Goal: Task Accomplishment & Management: Manage account settings

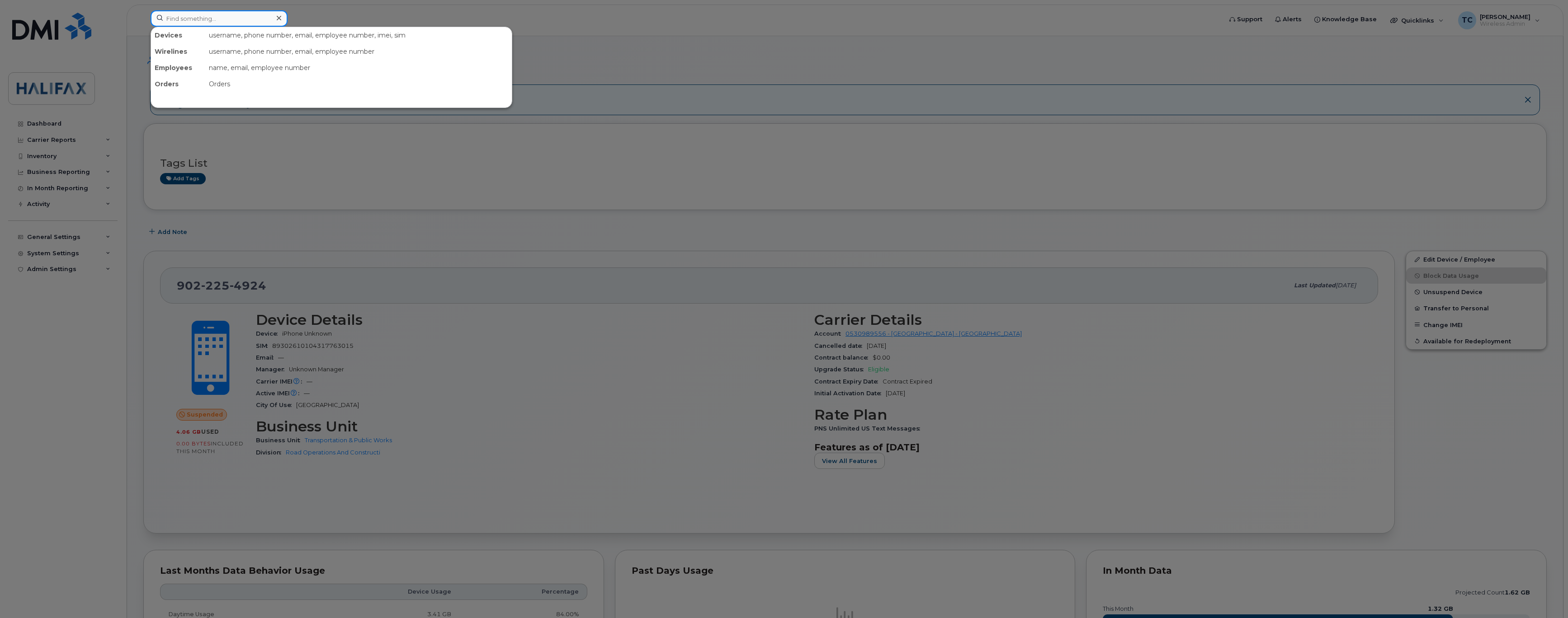
click at [219, 15] on input at bounding box center [219, 18] width 137 height 16
paste input "[PHONE_NUMBER]"
type input "[PHONE_NUMBER]"
click at [190, 56] on div "[PERSON_NAME]" at bounding box center [199, 55] width 88 height 9
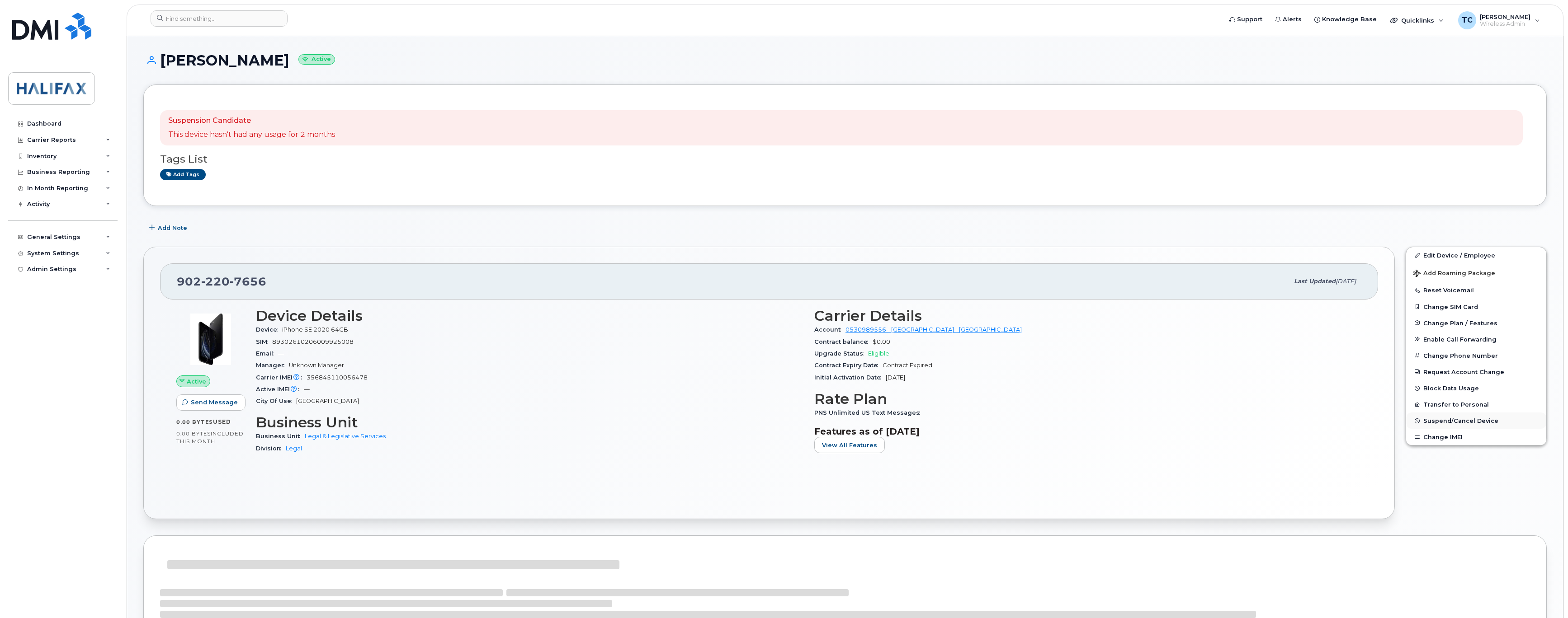
click at [1470, 424] on span "Suspend/Cancel Device" at bounding box center [1460, 421] width 75 height 7
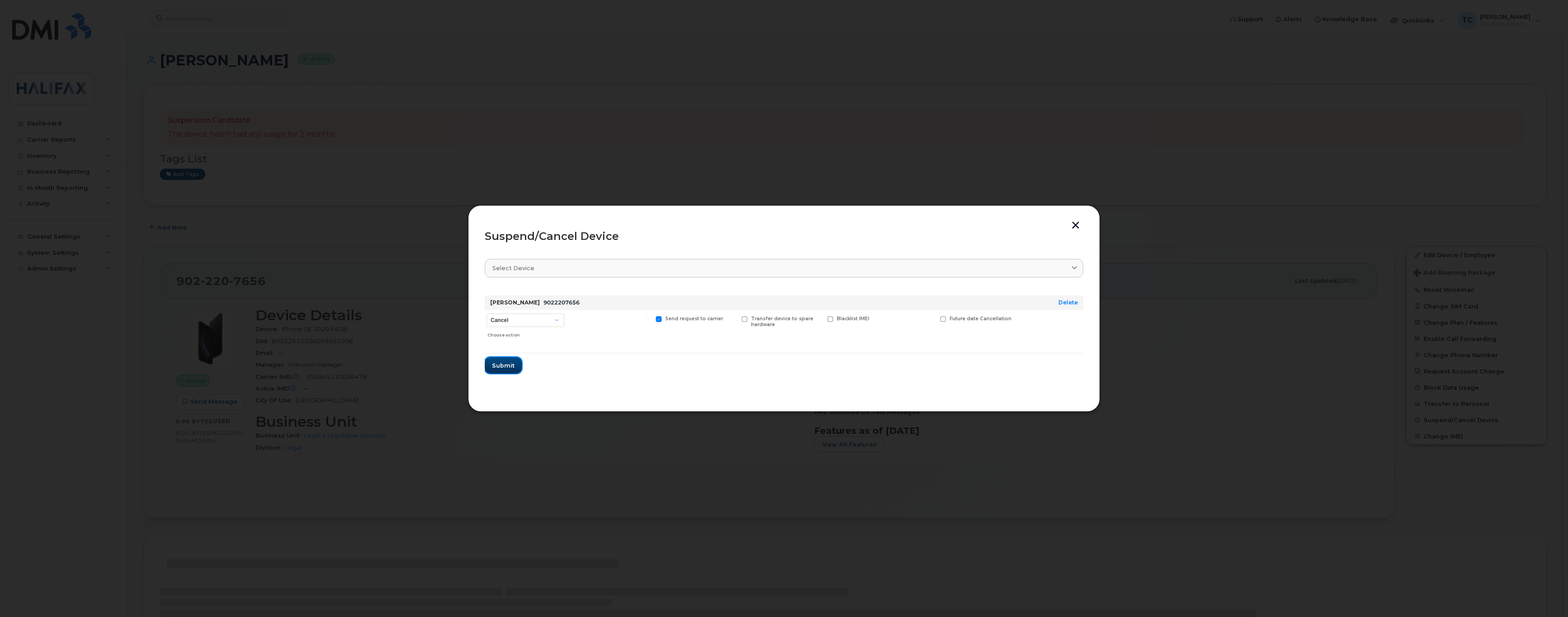
click at [499, 369] on span "Submit" at bounding box center [503, 366] width 23 height 9
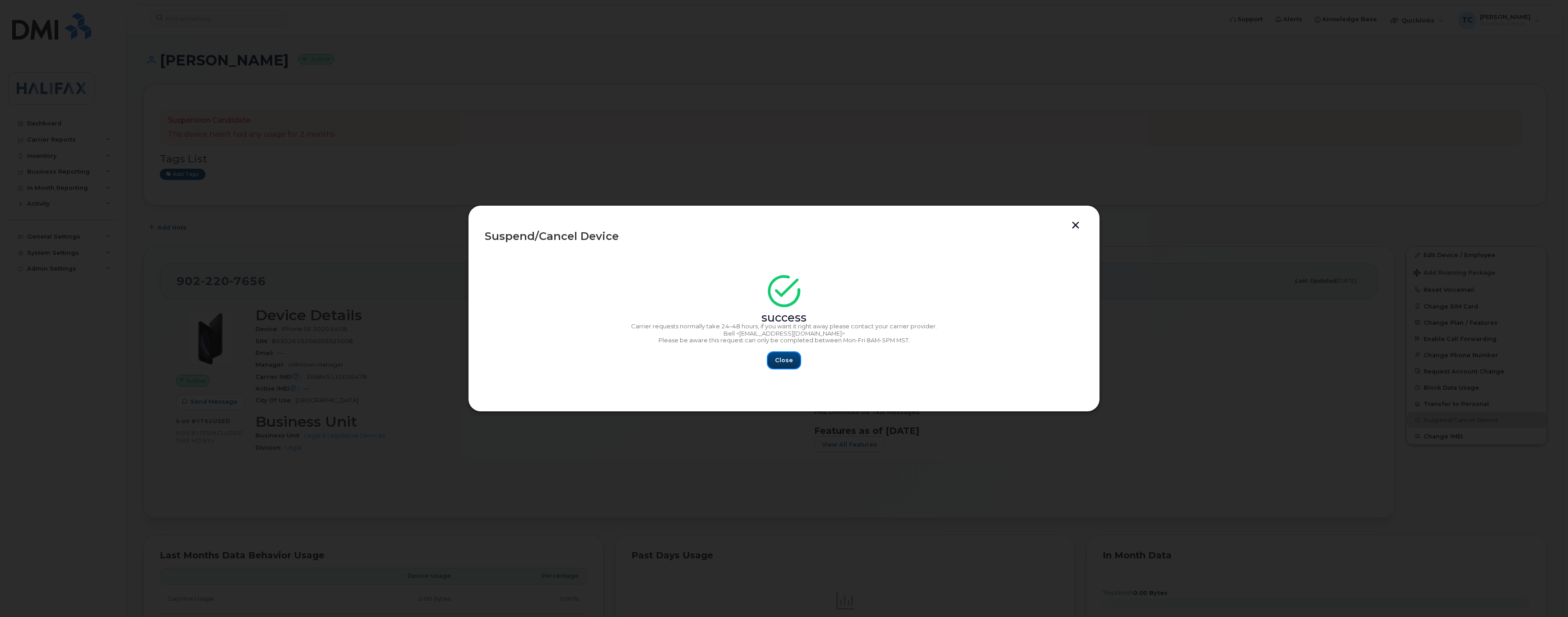
click at [783, 355] on button "Close" at bounding box center [783, 360] width 32 height 16
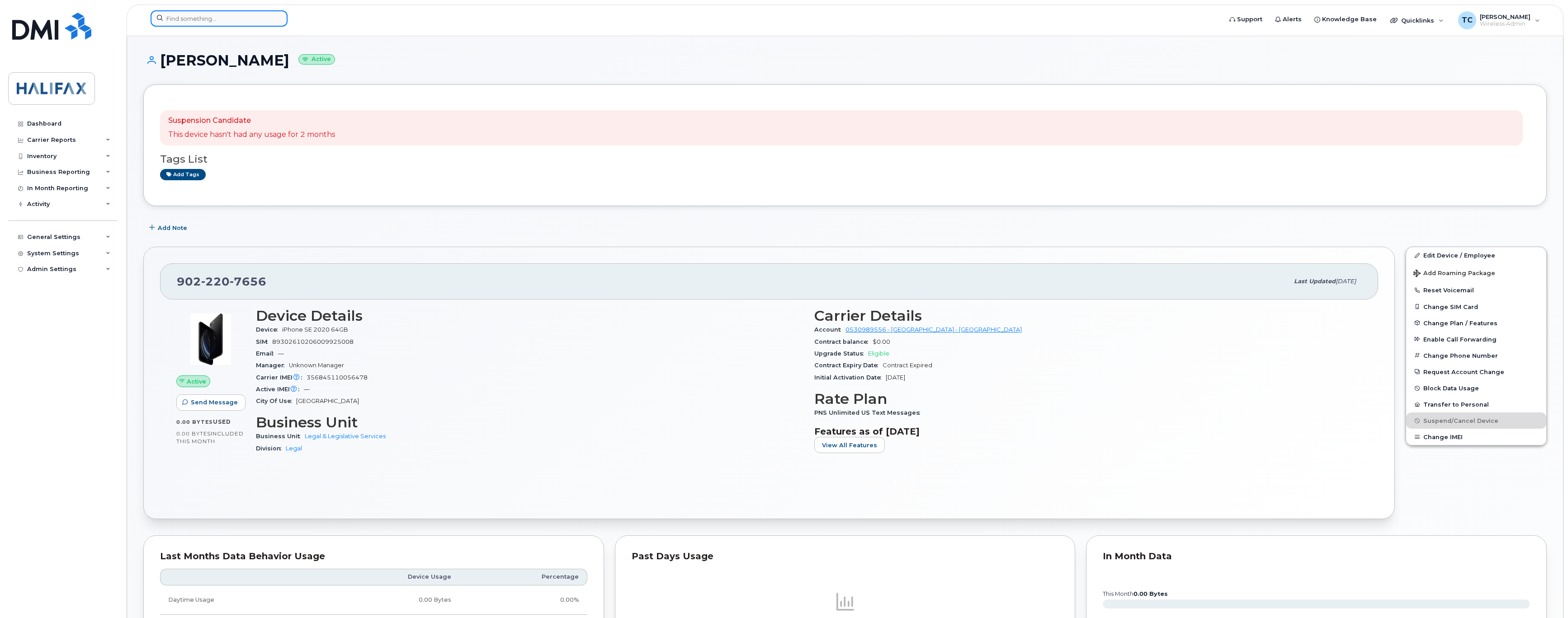
click at [221, 14] on input at bounding box center [219, 18] width 137 height 16
paste input "[PHONE_NUMBER]"
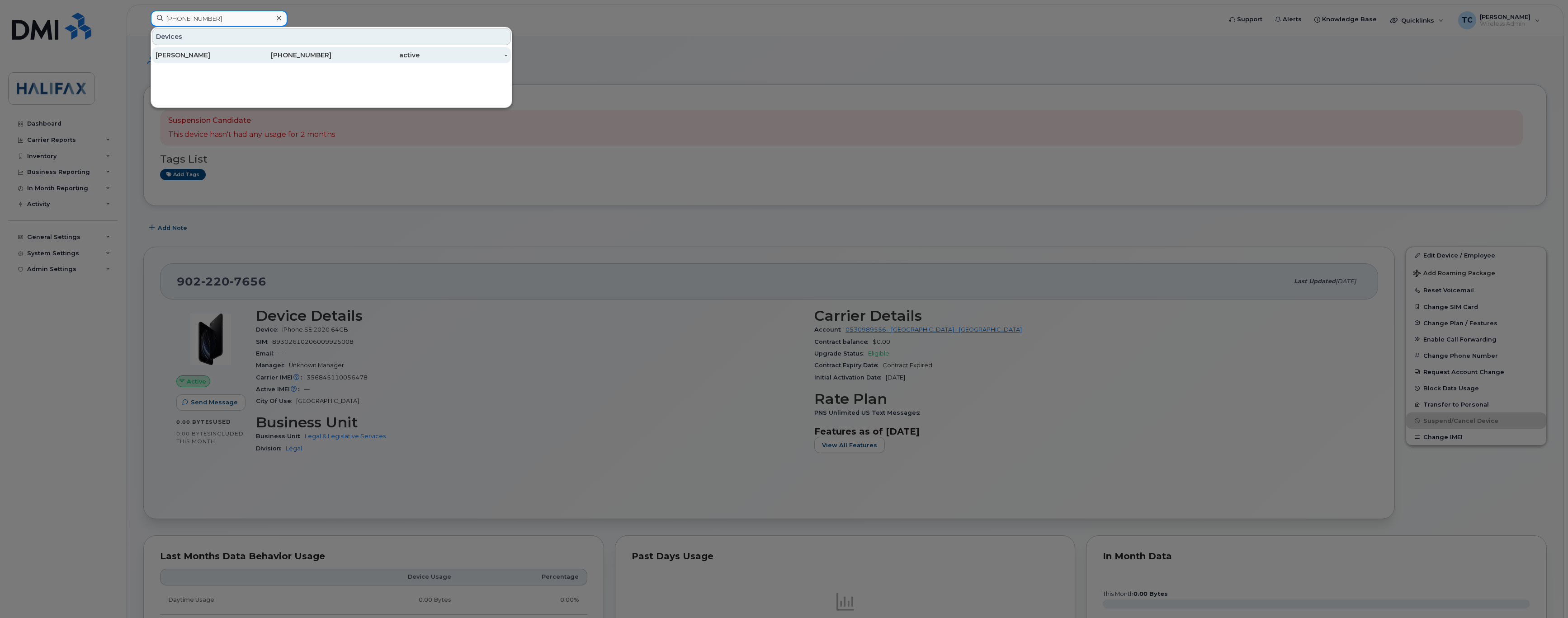
type input "[PHONE_NUMBER]"
click at [197, 55] on div "[PERSON_NAME]" at bounding box center [199, 55] width 88 height 9
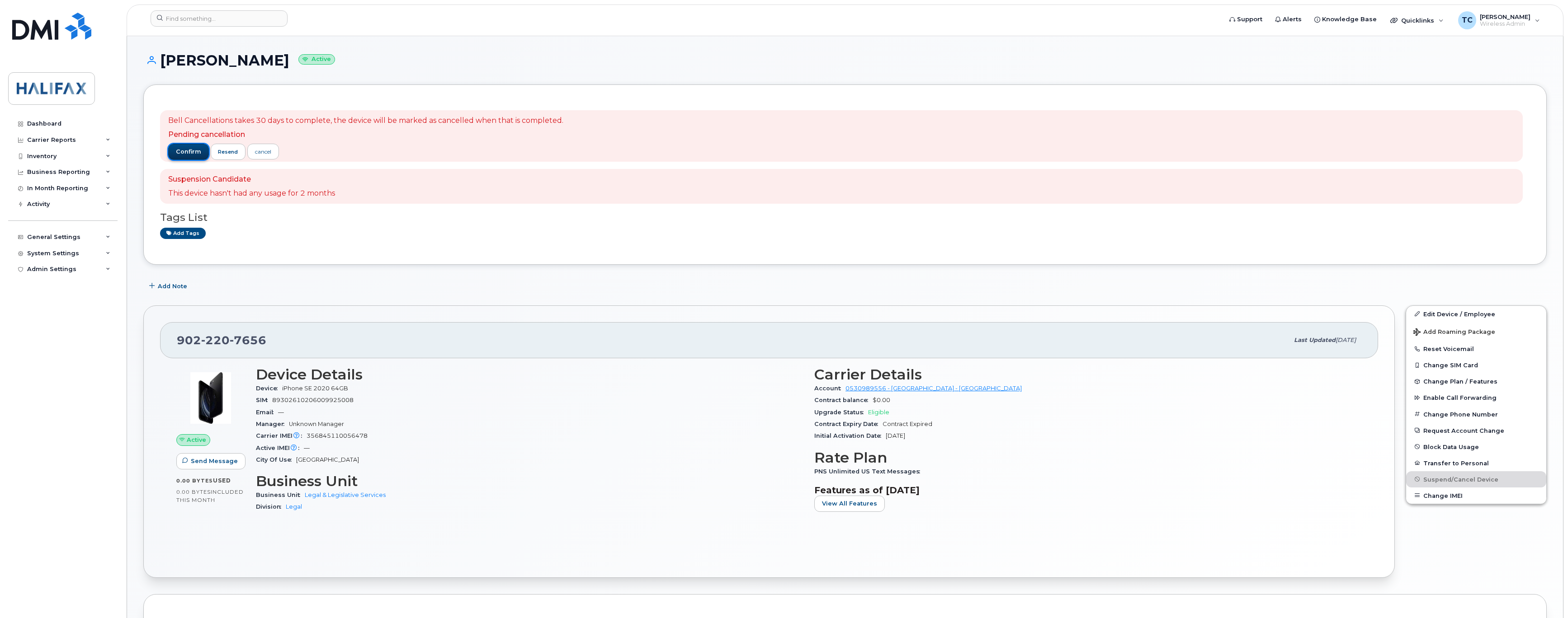
click at [189, 151] on span "confirm" at bounding box center [188, 151] width 26 height 8
